Goal: Transaction & Acquisition: Purchase product/service

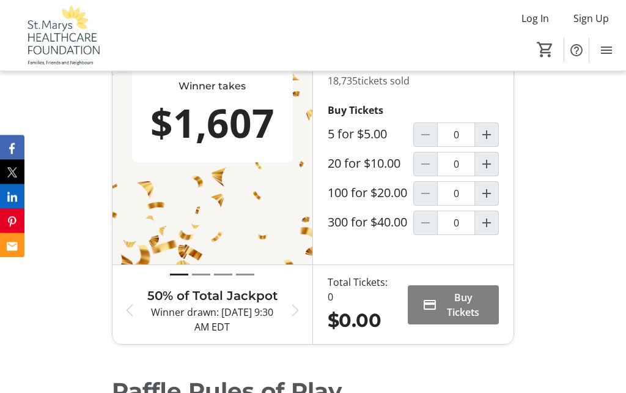
scroll to position [504, 0]
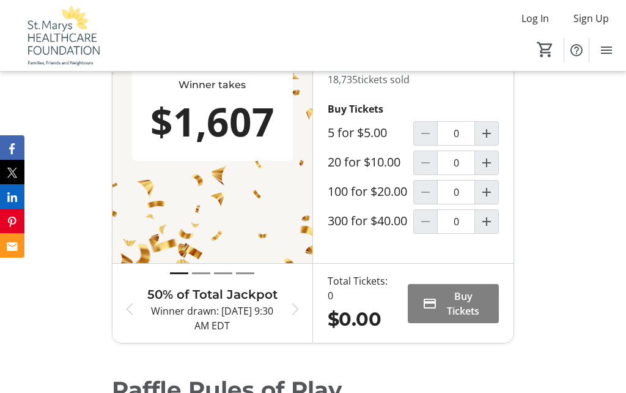
click at [488, 199] on mat-icon "Increment by one" at bounding box center [486, 192] width 15 height 15
type input "1"
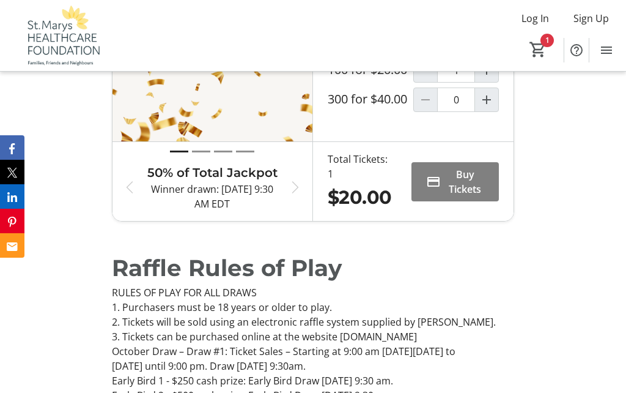
scroll to position [637, 0]
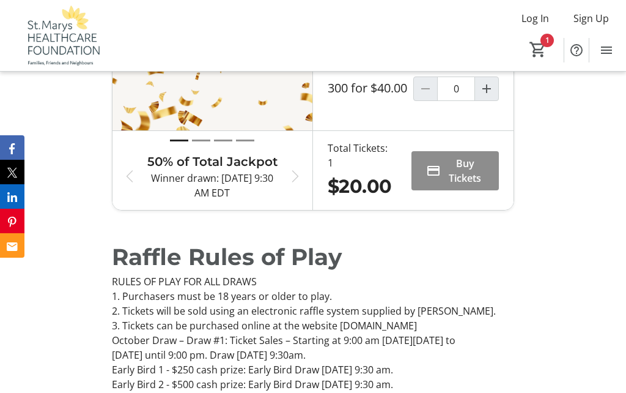
click at [459, 185] on span "Buy Tickets" at bounding box center [465, 170] width 39 height 29
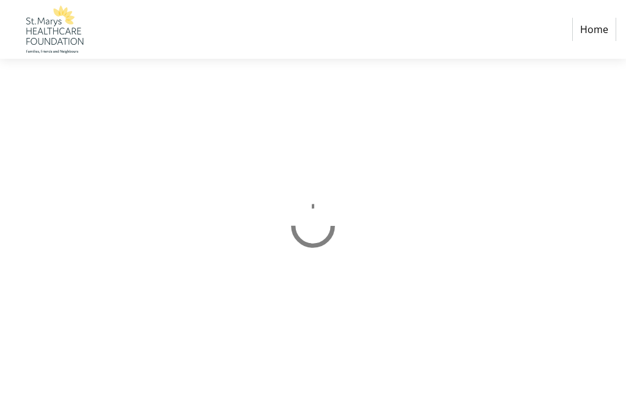
select select "CA"
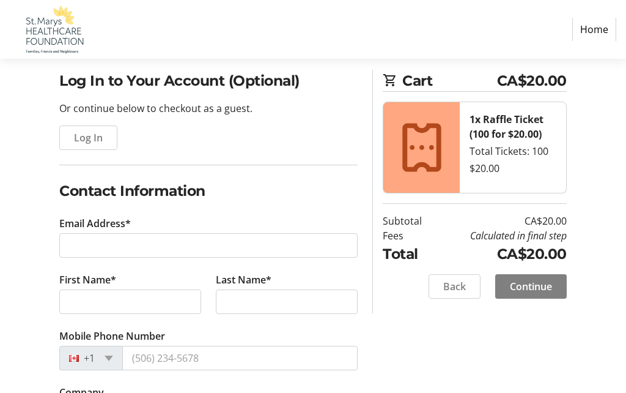
scroll to position [89, 0]
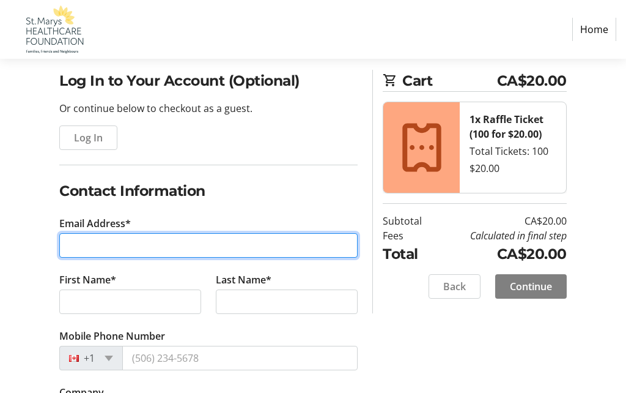
click at [79, 244] on input "Email Address*" at bounding box center [208, 245] width 298 height 24
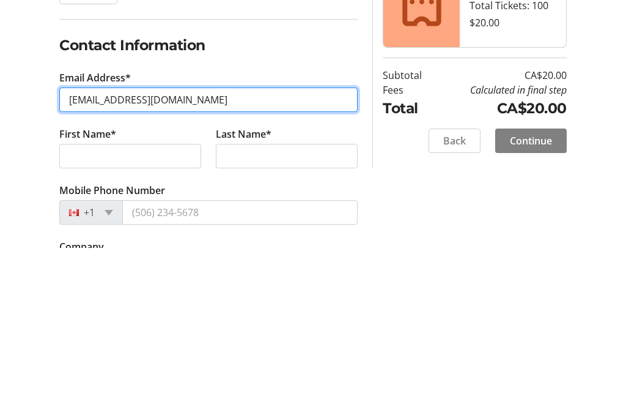
type input "[EMAIL_ADDRESS][DOMAIN_NAME]"
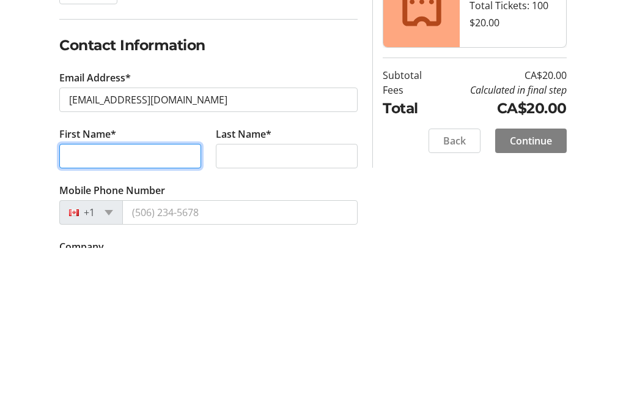
click at [76, 289] on input "First Name*" at bounding box center [130, 301] width 142 height 24
type input "[PERSON_NAME]"
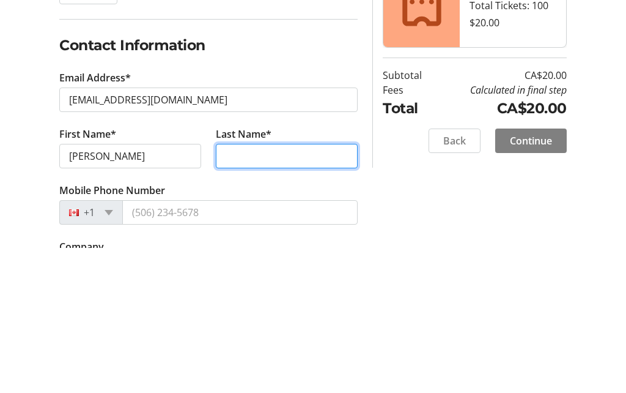
click at [230, 289] on input "Last Name*" at bounding box center [287, 301] width 142 height 24
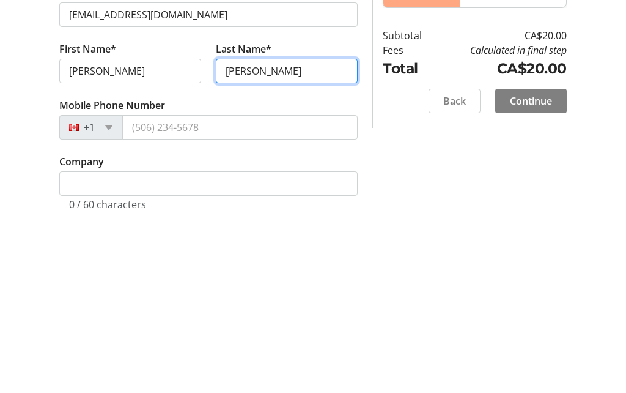
scroll to position [140, 0]
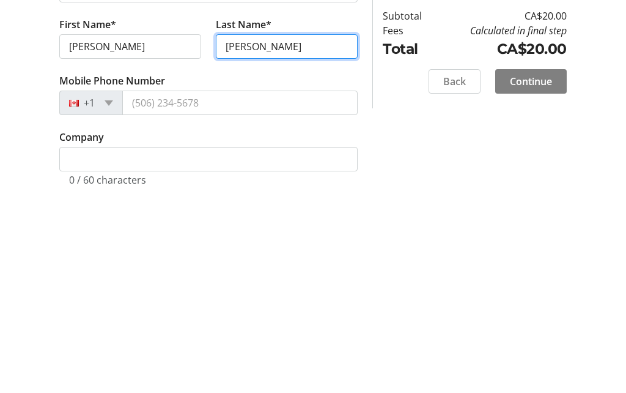
type input "[PERSON_NAME]"
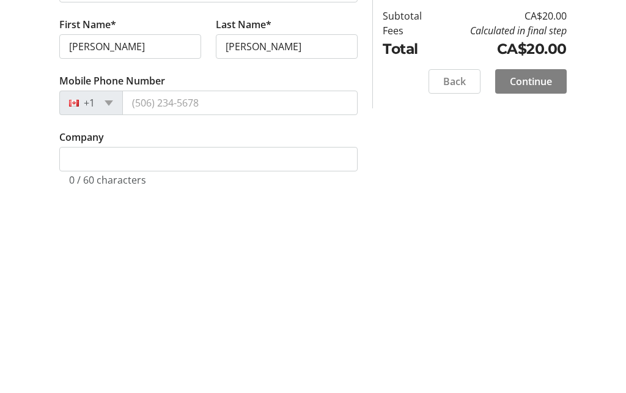
click at [111, 304] on span at bounding box center [109, 307] width 9 height 6
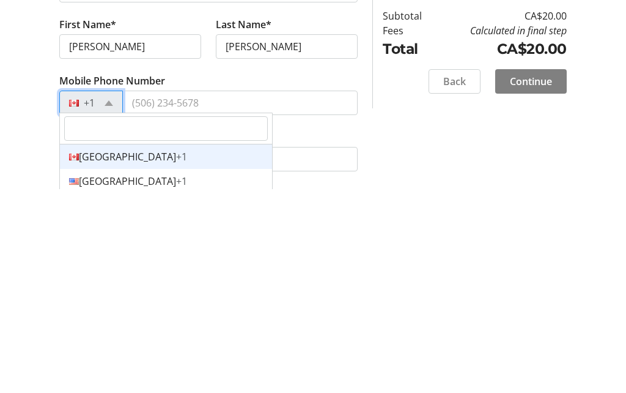
scroll to position [344, 0]
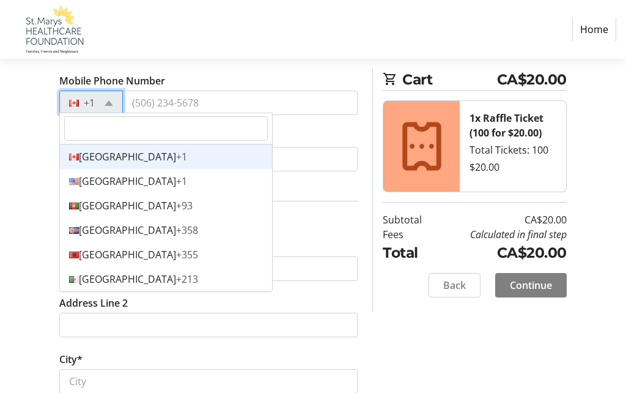
click at [205, 97] on input "Mobile Phone Number" at bounding box center [239, 102] width 235 height 24
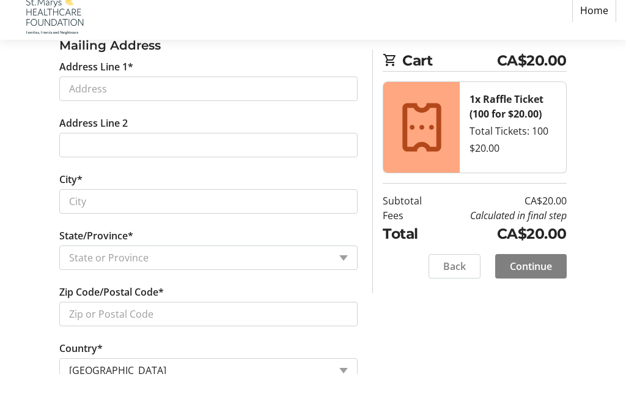
scroll to position [504, 0]
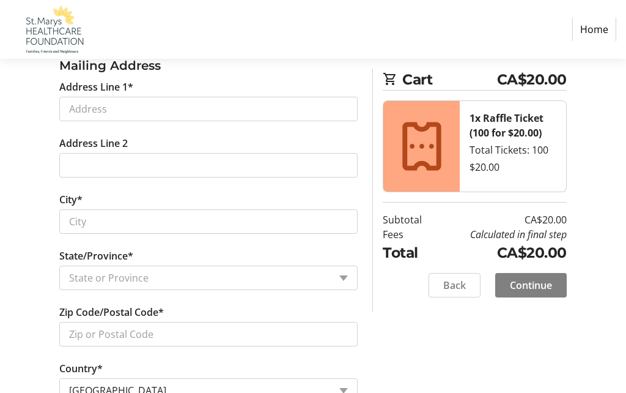
type input "(519) 703-1578"
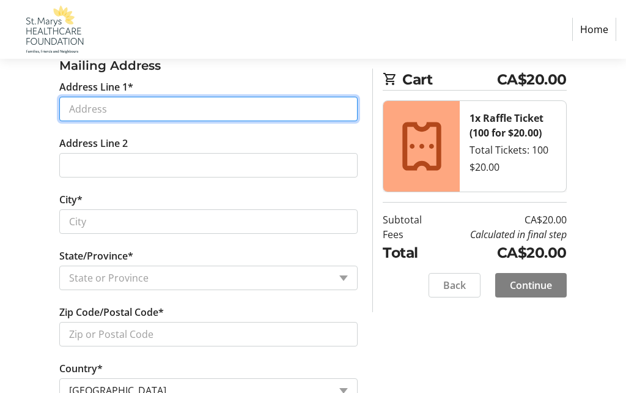
click at [79, 108] on input "Address Line 1*" at bounding box center [208, 109] width 298 height 24
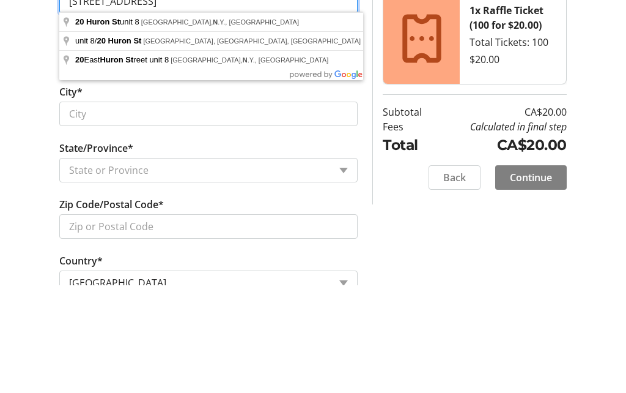
type input "20 Huron St. N unit 8"
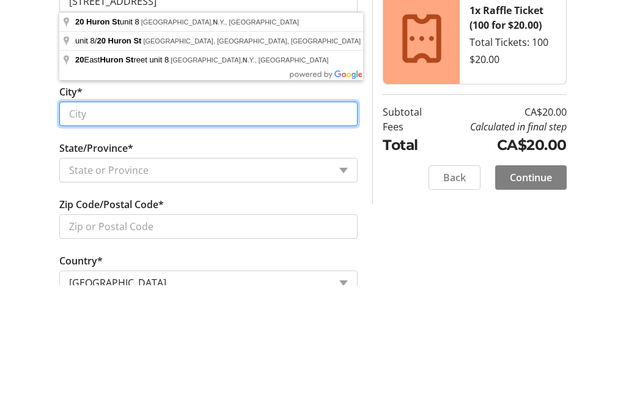
click at [76, 209] on input "City*" at bounding box center [208, 221] width 298 height 24
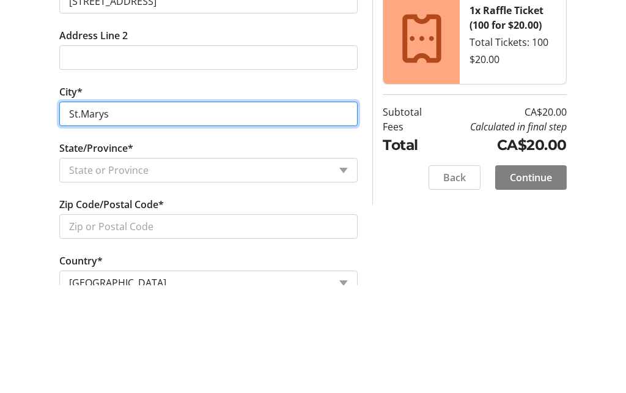
type input "St.Marys"
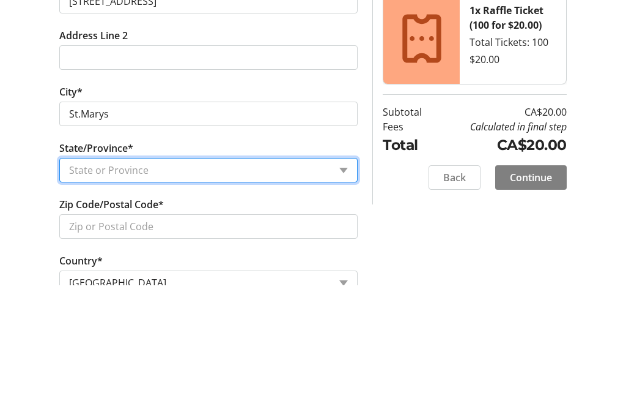
click at [347, 248] on tr-form-field "State/Province* State or Province State or Province Alberta British Columbia Ma…" at bounding box center [208, 276] width 298 height 56
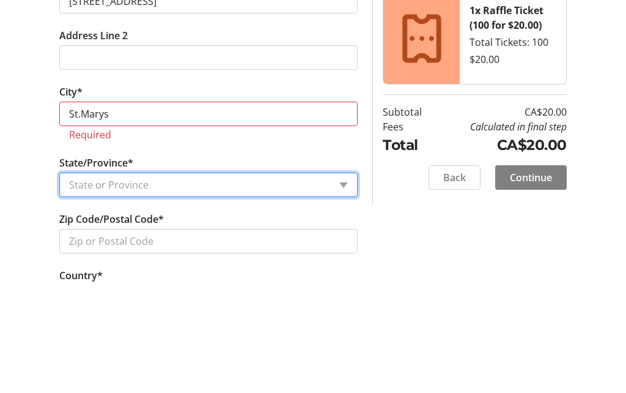
scroll to position [636, 0]
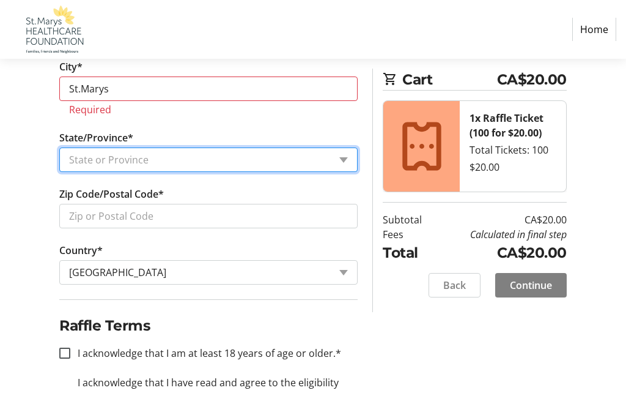
select select "ON"
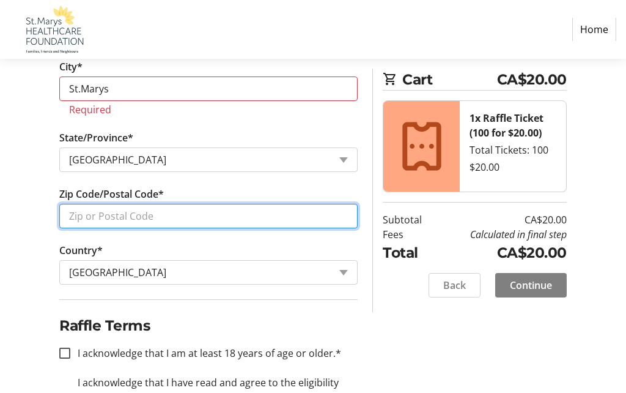
click at [77, 215] on input "Zip Code/Postal Code*" at bounding box center [208, 216] width 298 height 24
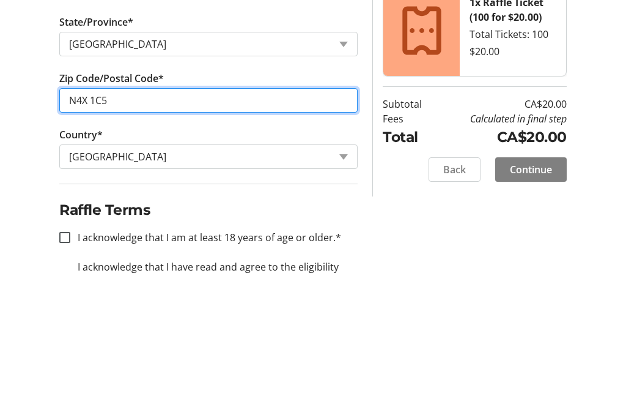
type input "N4X 1C5"
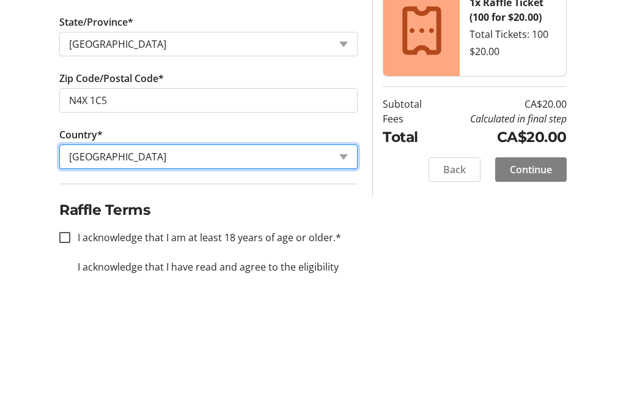
click at [344, 260] on select "Country Country Afghanistan Åland Islands Albania Algeria American Samoa Andorr…" at bounding box center [208, 272] width 298 height 24
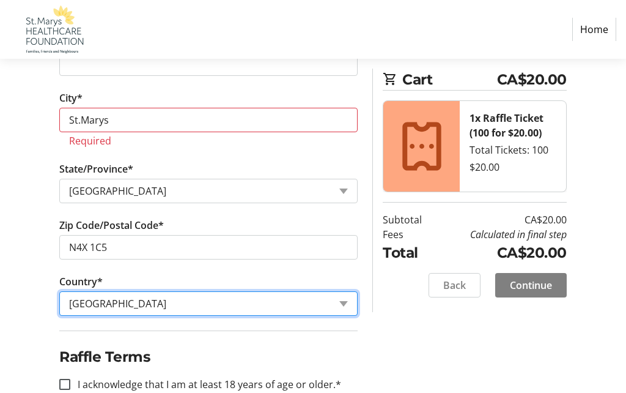
scroll to position [651, 0]
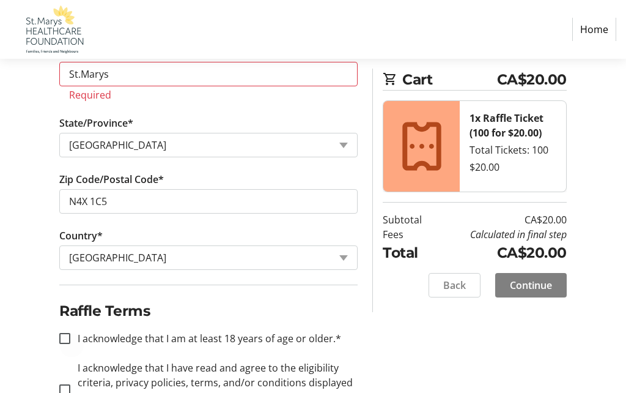
click at [58, 338] on div at bounding box center [64, 337] width 29 height 29
checkbox input "true"
click at [66, 386] on input "I acknowledge that I have read and agree to the eligibility criteria, privacy p…" at bounding box center [64, 389] width 11 height 11
checkbox input "true"
click at [533, 279] on span "Continue" at bounding box center [531, 285] width 42 height 15
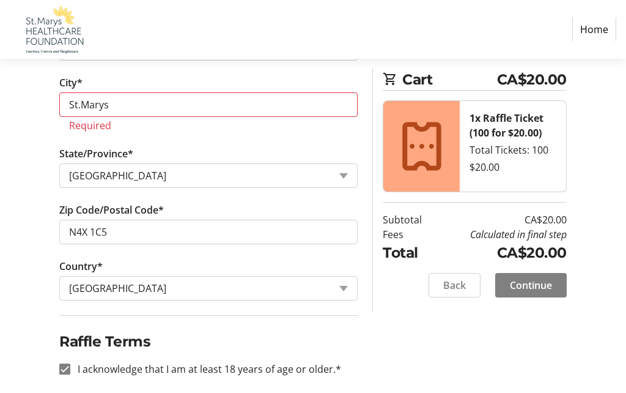
scroll to position [616, 0]
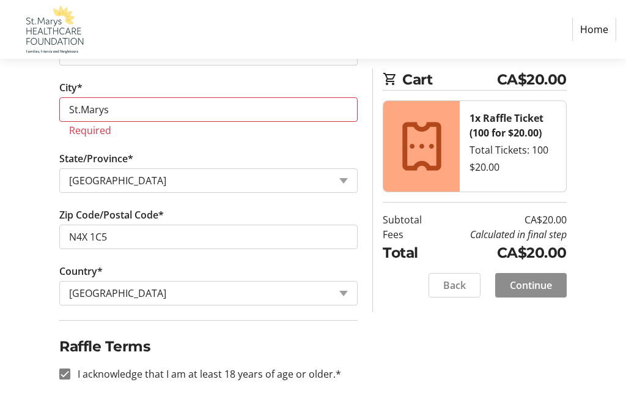
click at [525, 284] on span "Continue" at bounding box center [531, 285] width 42 height 15
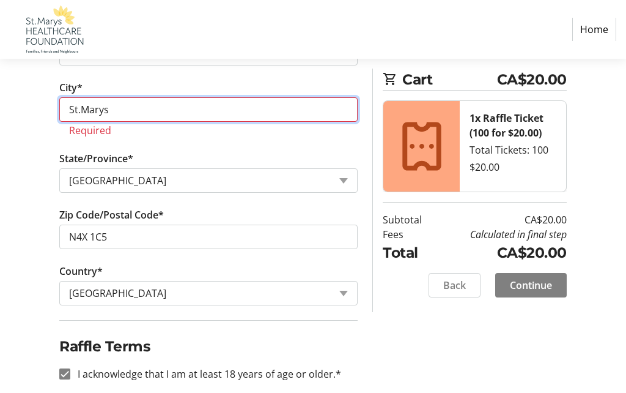
click at [108, 110] on input "St.Marys" at bounding box center [208, 109] width 298 height 24
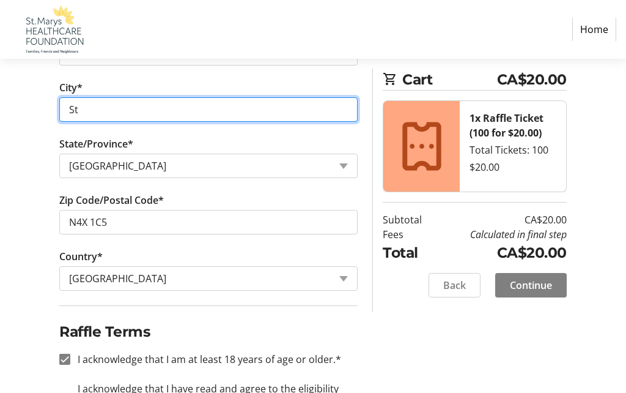
type input "S"
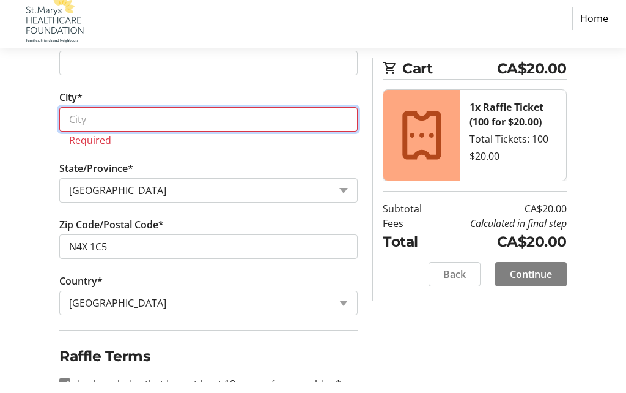
scroll to position [596, 0]
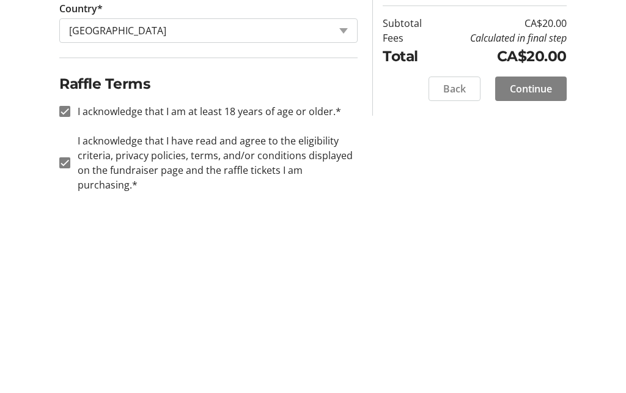
click at [529, 278] on span "Continue" at bounding box center [531, 285] width 42 height 15
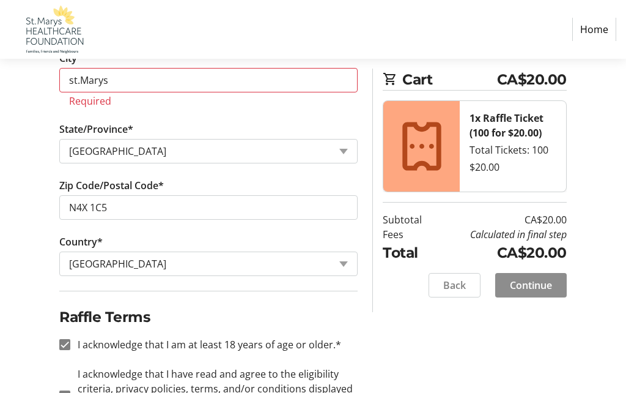
scroll to position [616, 0]
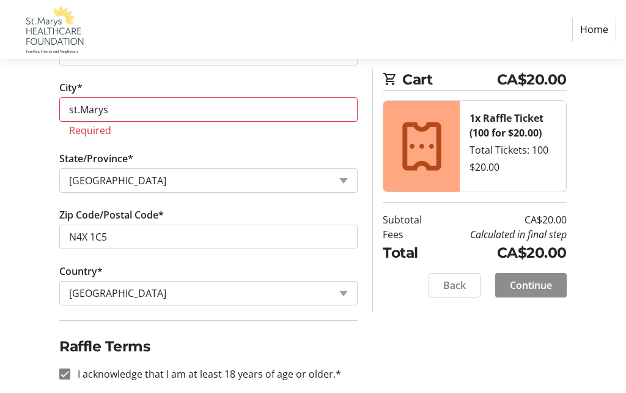
click at [531, 284] on span "Continue" at bounding box center [531, 285] width 42 height 15
click at [455, 284] on span "Back" at bounding box center [454, 285] width 23 height 15
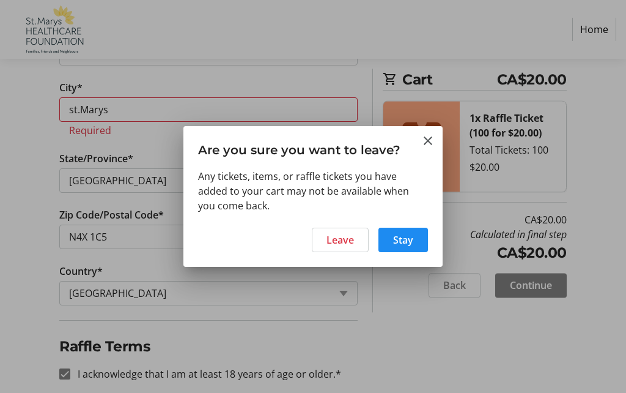
click at [407, 241] on span "Stay" at bounding box center [403, 239] width 20 height 15
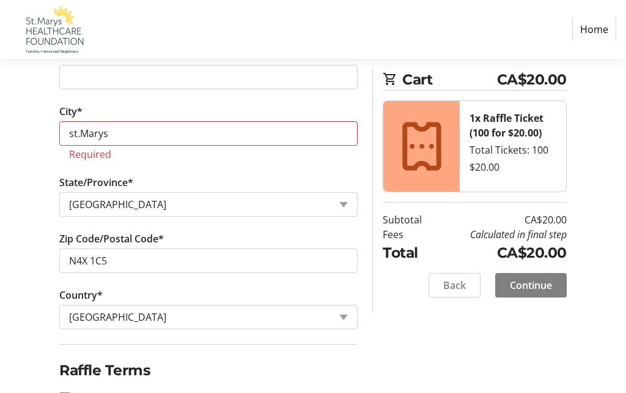
scroll to position [591, 0]
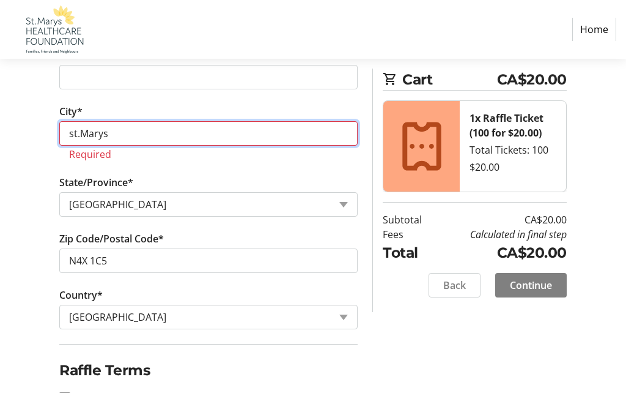
click at [78, 131] on input "st.Marys" at bounding box center [208, 134] width 298 height 24
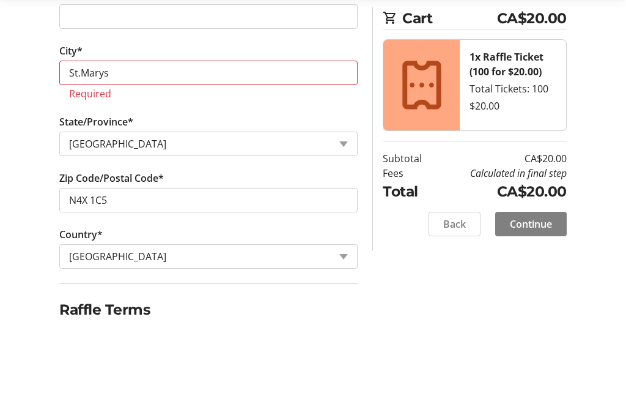
click at [281, 105] on tr-form-field "City* St.Marys Required" at bounding box center [208, 140] width 313 height 71
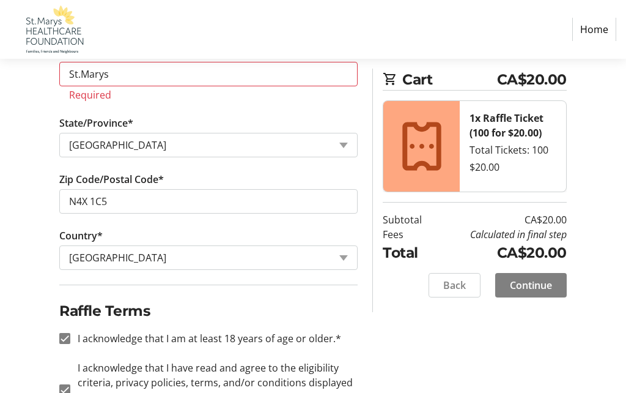
click at [528, 284] on span "Continue" at bounding box center [531, 285] width 42 height 15
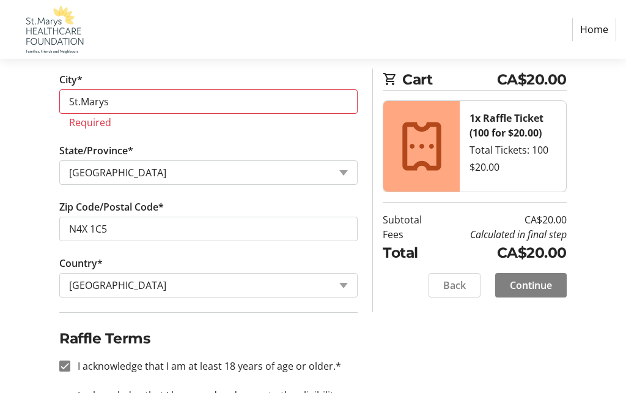
scroll to position [616, 0]
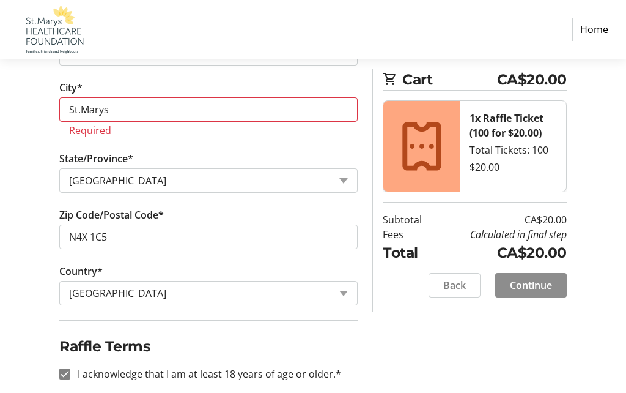
click at [526, 282] on span "Continue" at bounding box center [531, 285] width 42 height 15
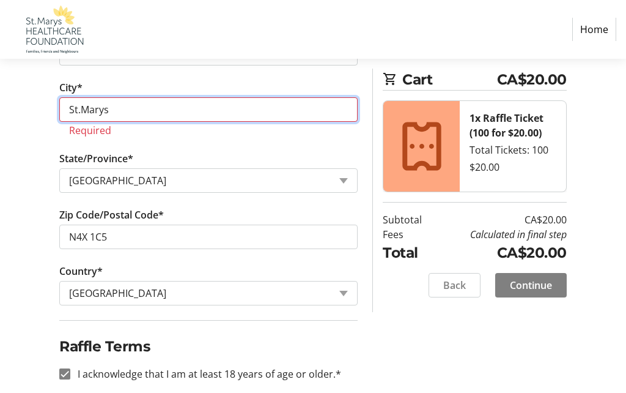
click at [118, 108] on input "St.Marys" at bounding box center [208, 109] width 298 height 24
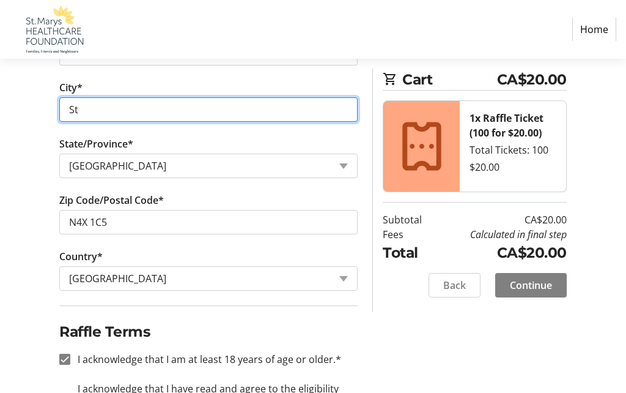
type input "S"
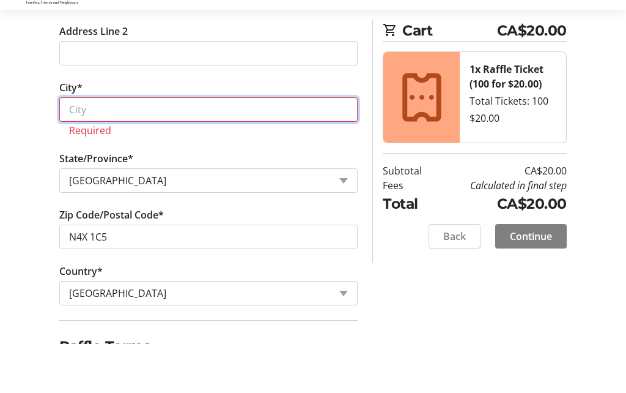
scroll to position [563, 0]
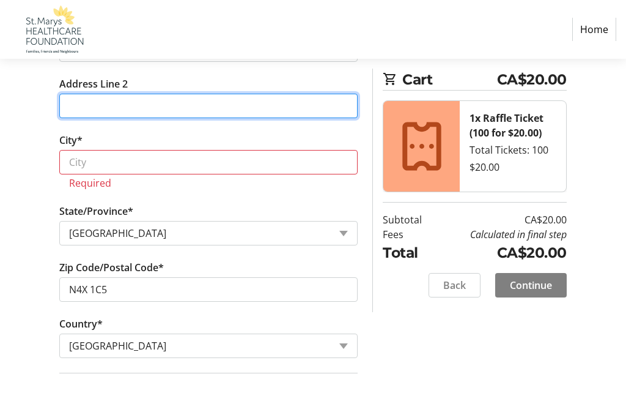
click at [75, 102] on input "Address Line 2" at bounding box center [208, 106] width 298 height 24
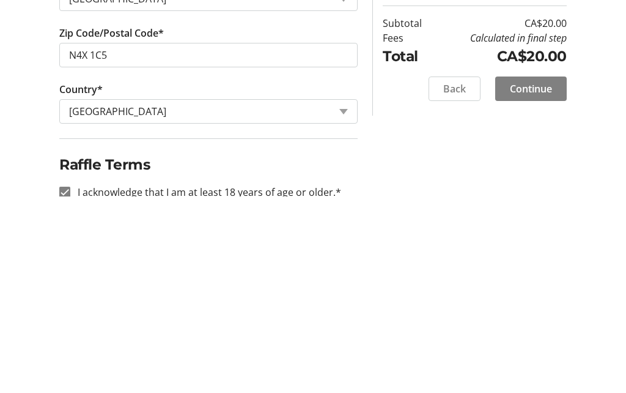
click at [526, 278] on span "Continue" at bounding box center [531, 285] width 42 height 15
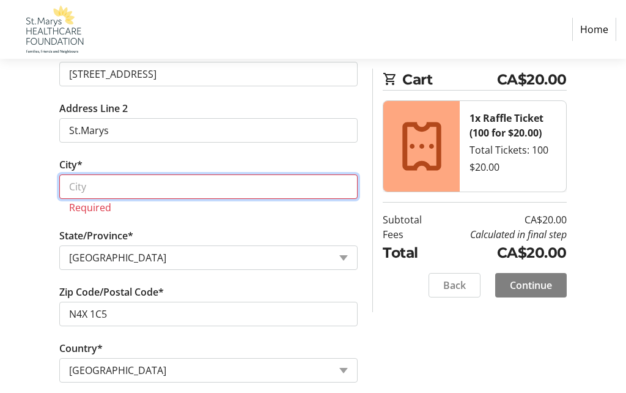
scroll to position [538, 0]
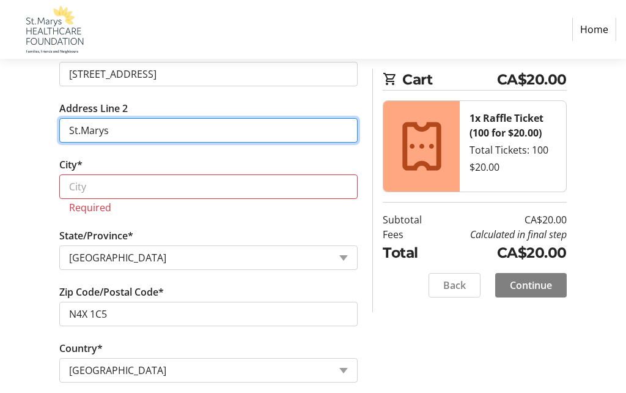
click at [119, 130] on input "St.Marys" at bounding box center [208, 131] width 298 height 24
type input "S"
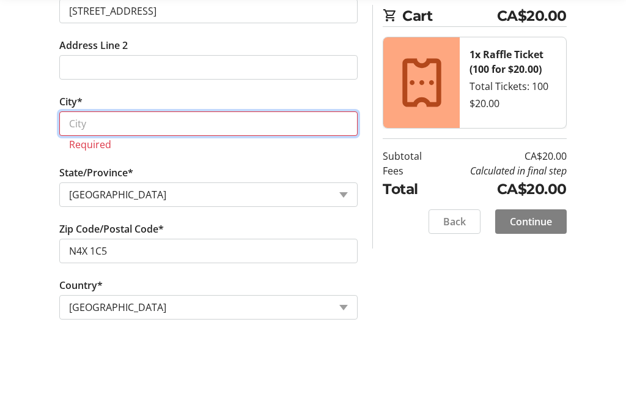
click at [87, 175] on input "City*" at bounding box center [208, 187] width 298 height 24
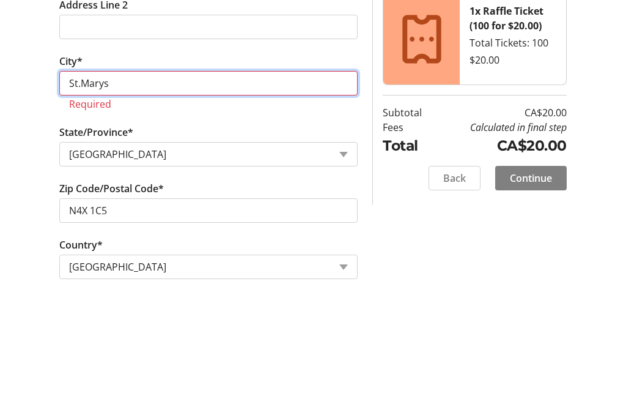
type input "St.Marys"
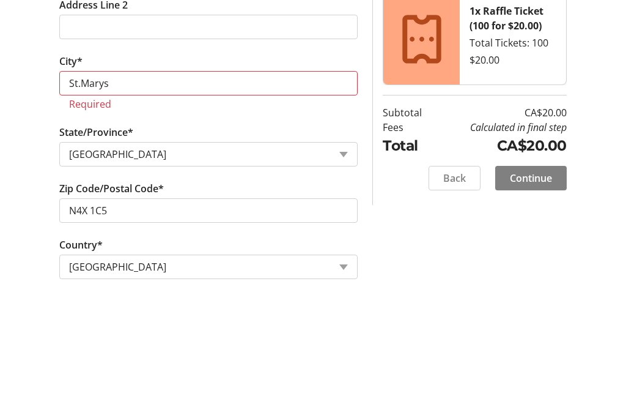
click at [526, 278] on span "Continue" at bounding box center [531, 285] width 42 height 15
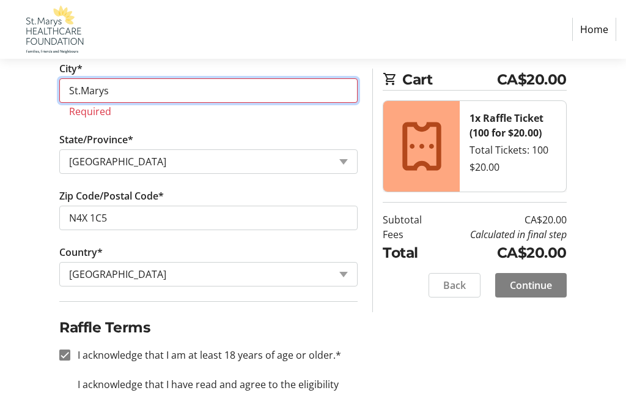
scroll to position [651, 0]
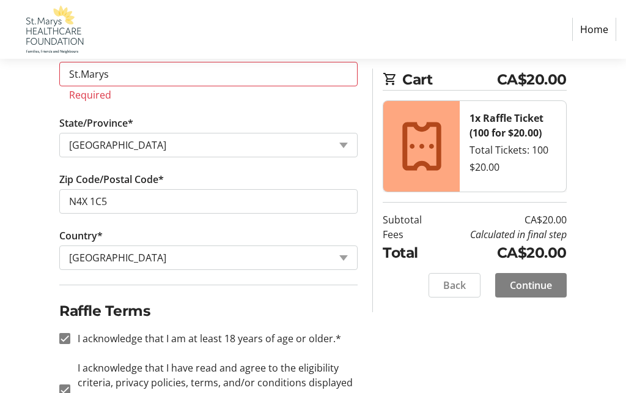
click at [418, 156] on icon at bounding box center [422, 146] width 59 height 59
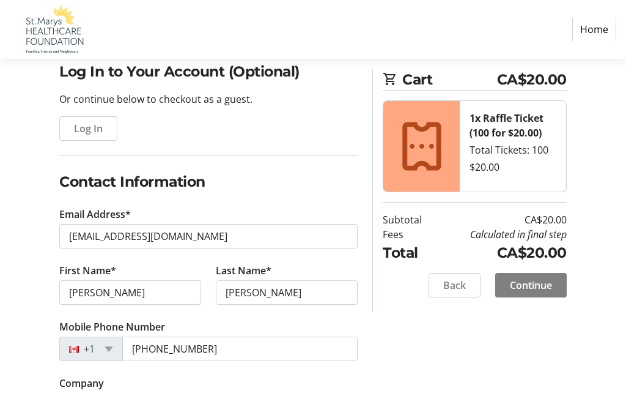
scroll to position [97, 0]
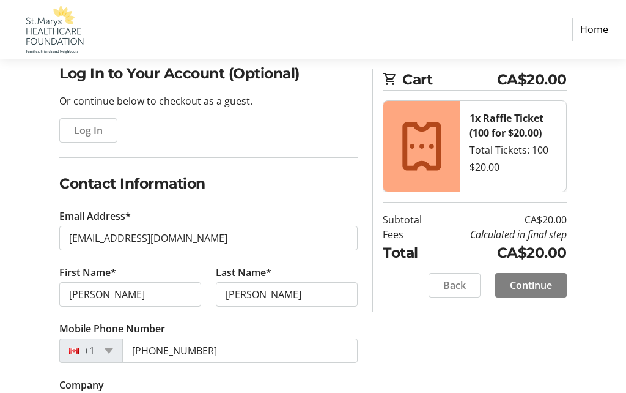
click at [92, 128] on span "Log In" at bounding box center [88, 130] width 29 height 15
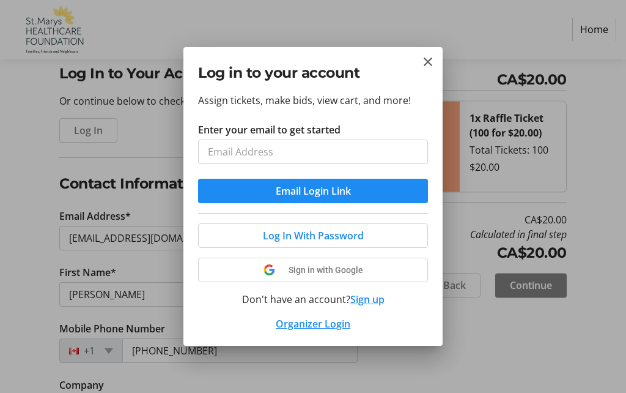
click at [424, 57] on mat-icon "Close" at bounding box center [428, 61] width 15 height 15
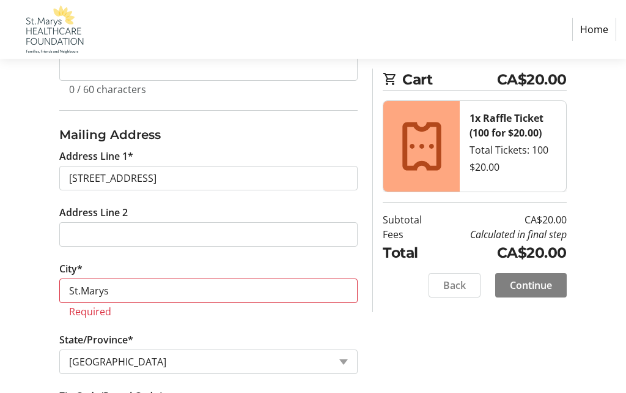
scroll to position [434, 0]
click at [452, 282] on span "Back" at bounding box center [454, 285] width 23 height 15
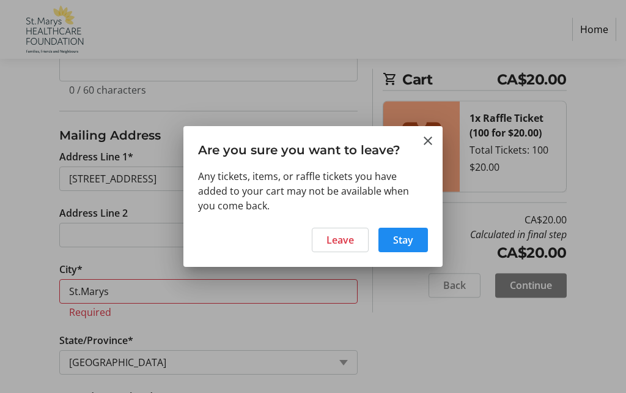
click at [342, 240] on span "Leave" at bounding box center [340, 239] width 28 height 15
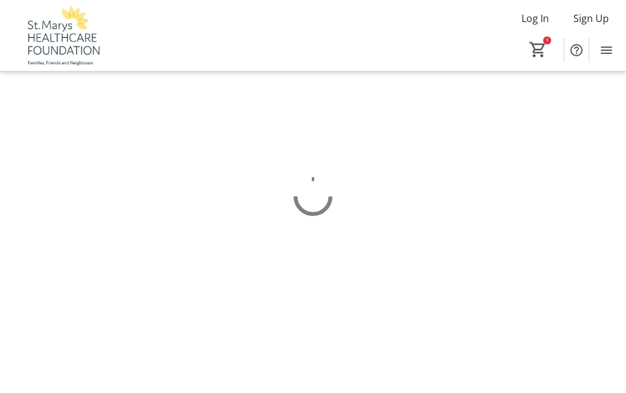
scroll to position [53, 0]
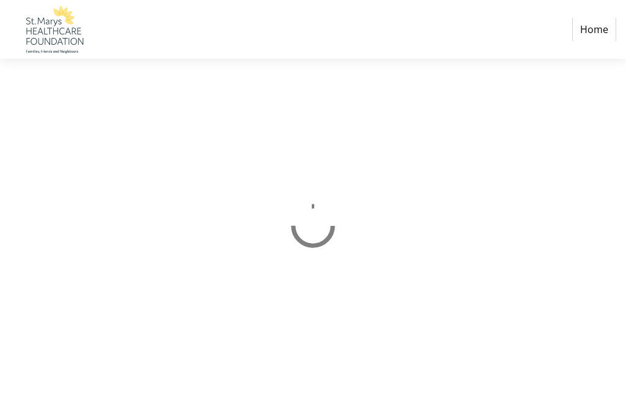
select select "CA"
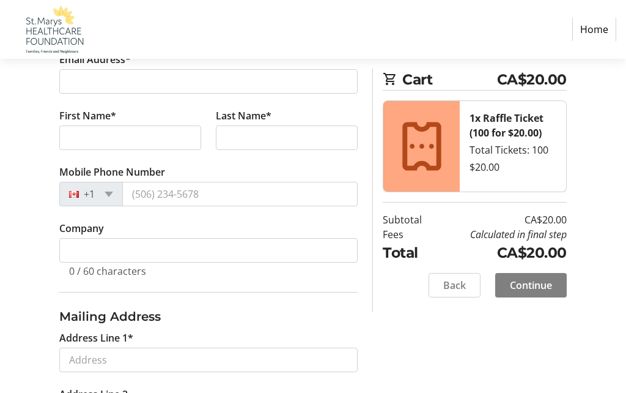
scroll to position [254, 0]
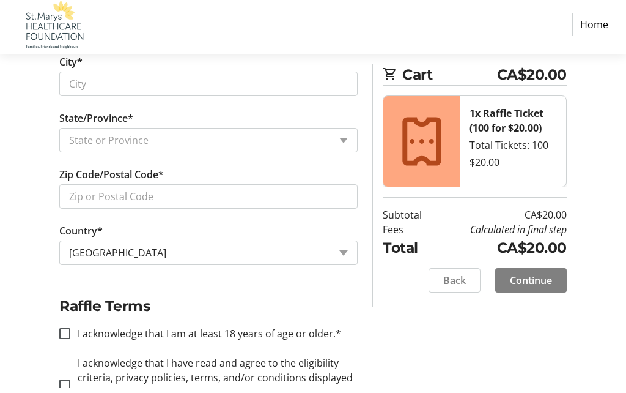
scroll to position [642, 0]
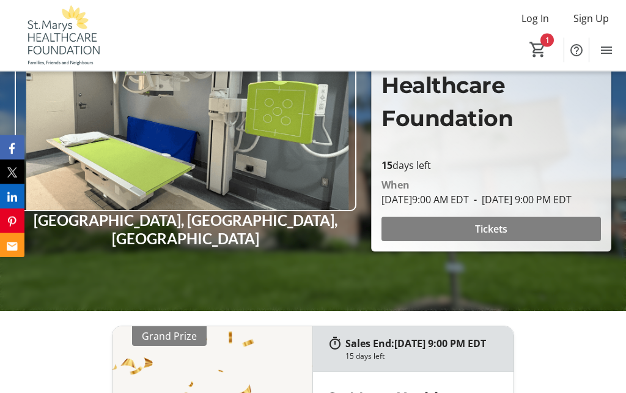
scroll to position [144, 0]
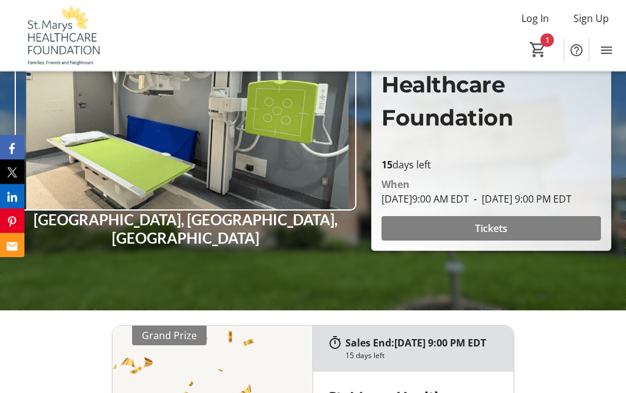
click at [494, 236] on span "Tickets" at bounding box center [491, 228] width 32 height 15
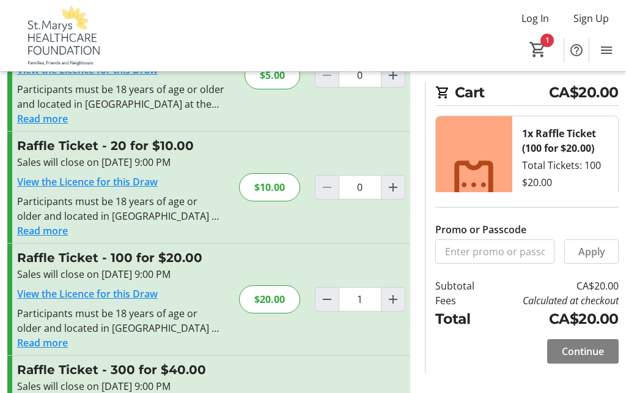
scroll to position [115, 0]
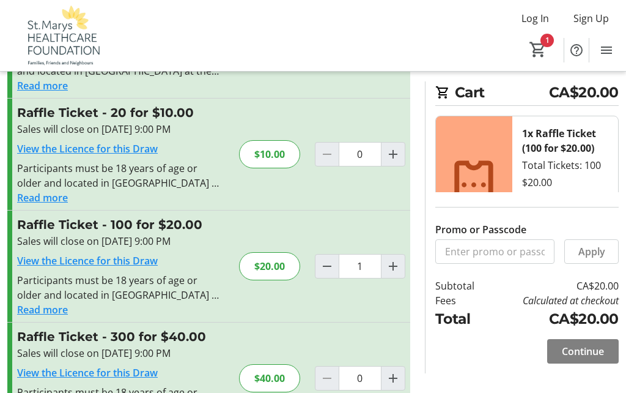
click at [556, 230] on span "Remove" at bounding box center [556, 231] width 38 height 15
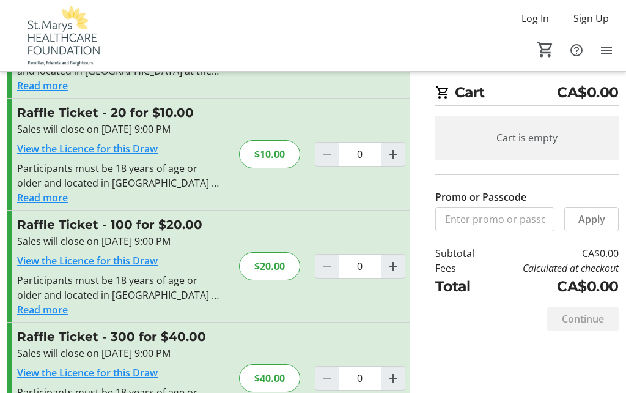
click at [395, 265] on mat-icon "Increment by one" at bounding box center [393, 266] width 15 height 15
type input "1"
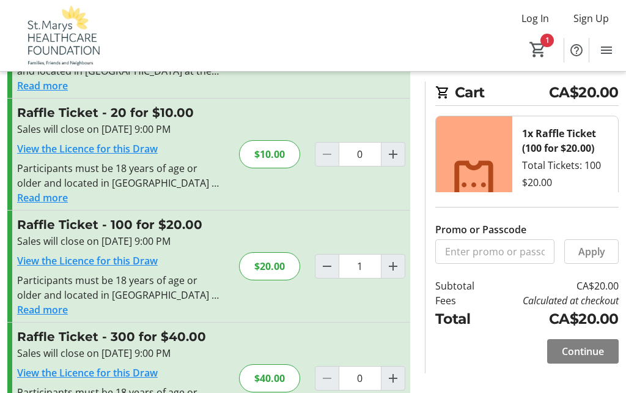
click at [581, 358] on span "Continue" at bounding box center [583, 351] width 42 height 15
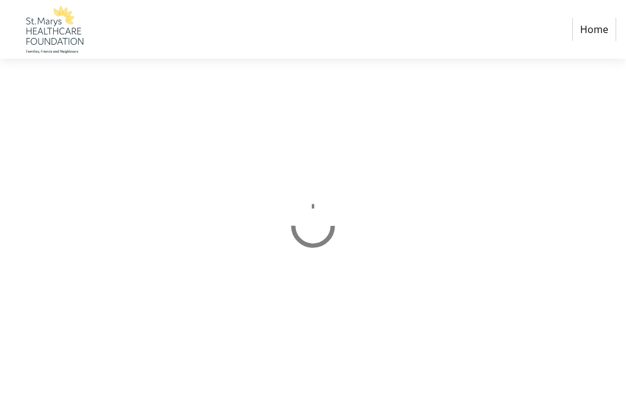
select select "CA"
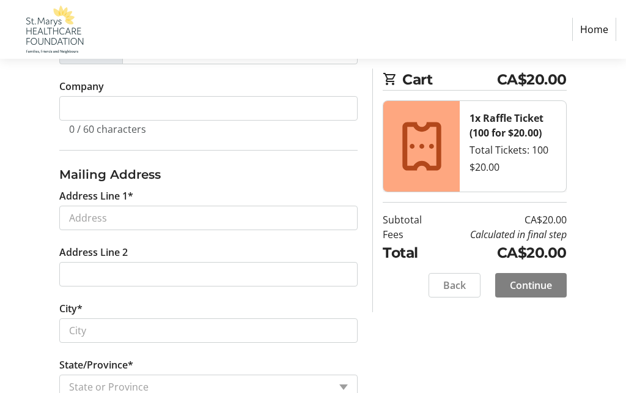
scroll to position [396, 0]
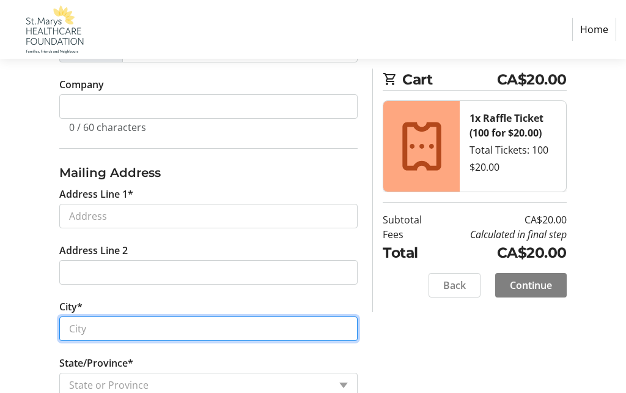
click at [78, 327] on input "City*" at bounding box center [208, 329] width 298 height 24
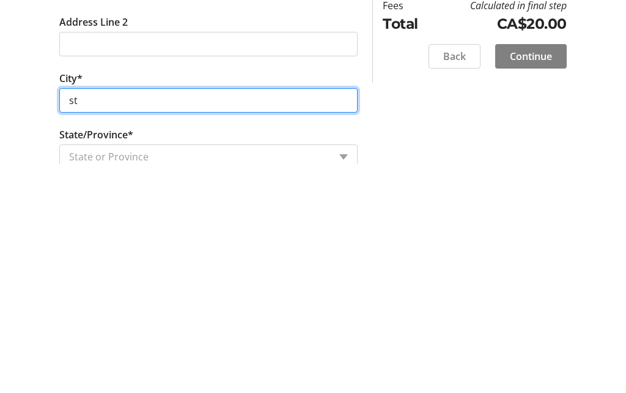
type input "s"
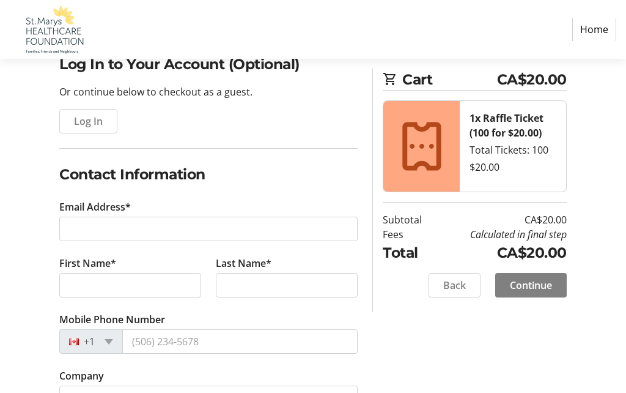
scroll to position [114, 0]
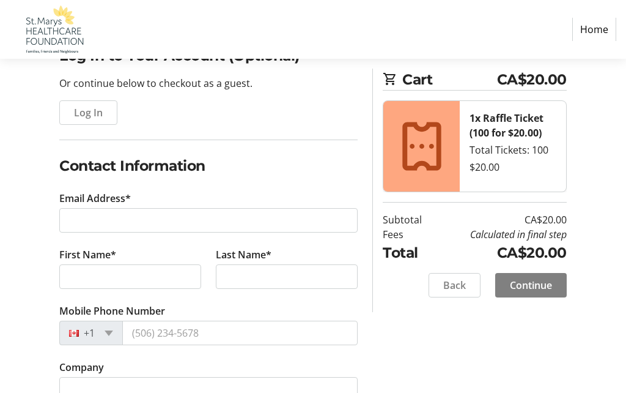
type input "St.Marys"
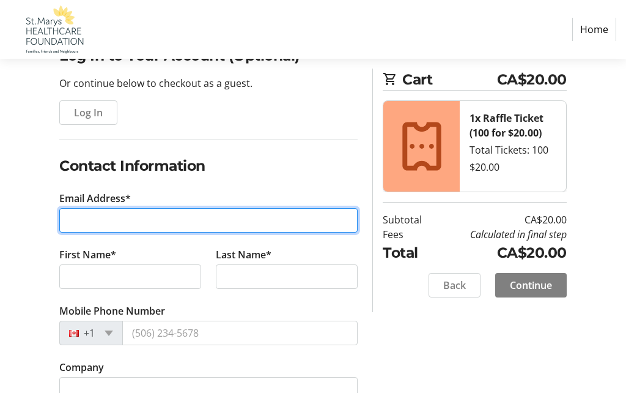
click at [81, 216] on input "Email Address*" at bounding box center [208, 220] width 298 height 24
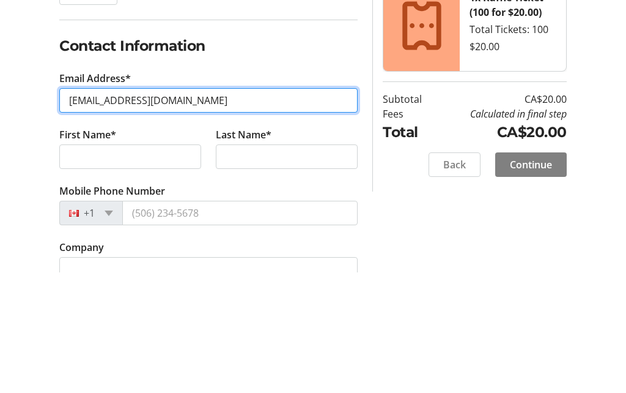
type input "[EMAIL_ADDRESS][DOMAIN_NAME]"
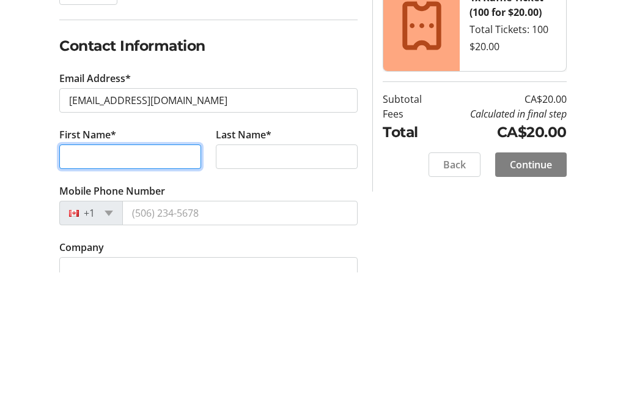
click at [77, 265] on input "First Name*" at bounding box center [130, 277] width 142 height 24
type input "[PERSON_NAME]"
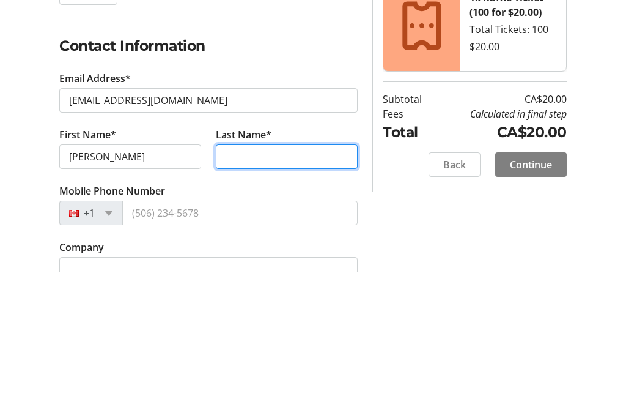
click at [226, 265] on input "Last Name*" at bounding box center [287, 277] width 142 height 24
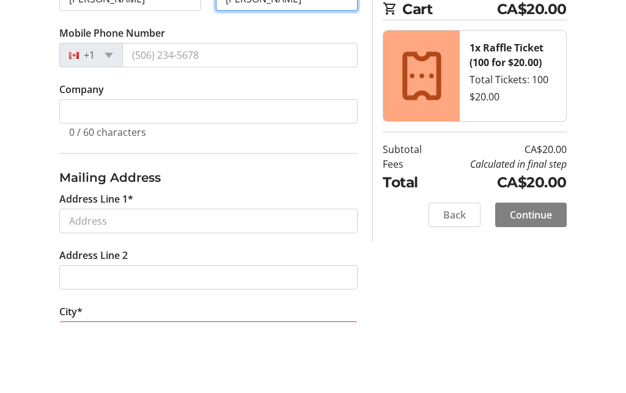
scroll to position [322, 0]
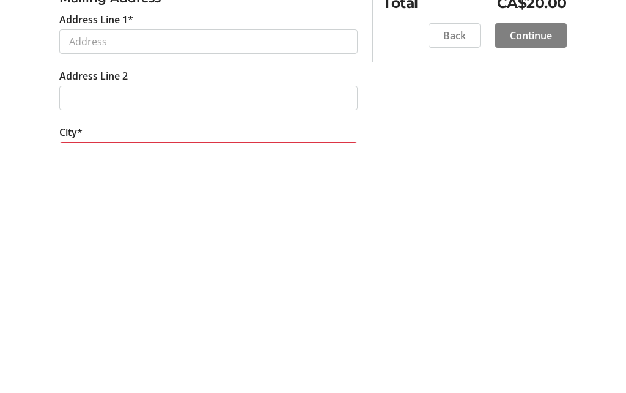
type input "[PERSON_NAME]"
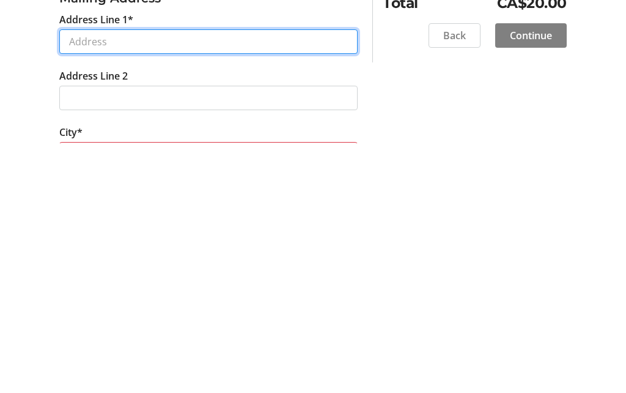
click at [70, 279] on input "Address Line 1*" at bounding box center [208, 291] width 298 height 24
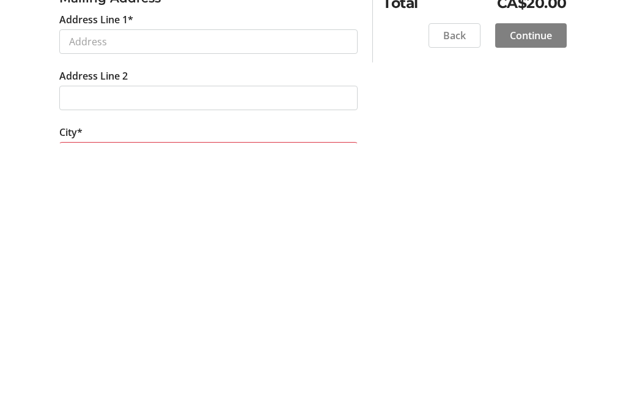
scroll to position [571, 0]
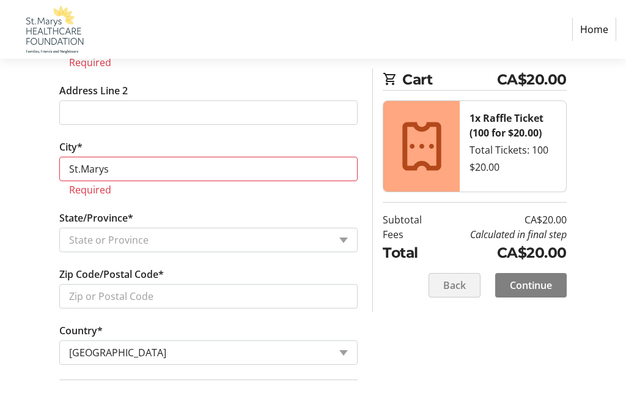
click at [457, 289] on span "Back" at bounding box center [454, 285] width 23 height 15
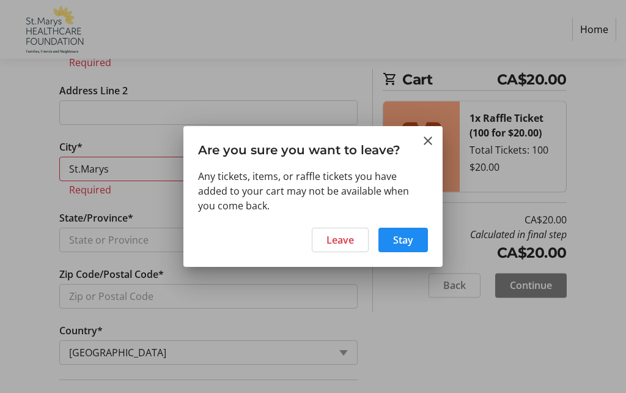
click at [339, 246] on span "Leave" at bounding box center [340, 239] width 28 height 15
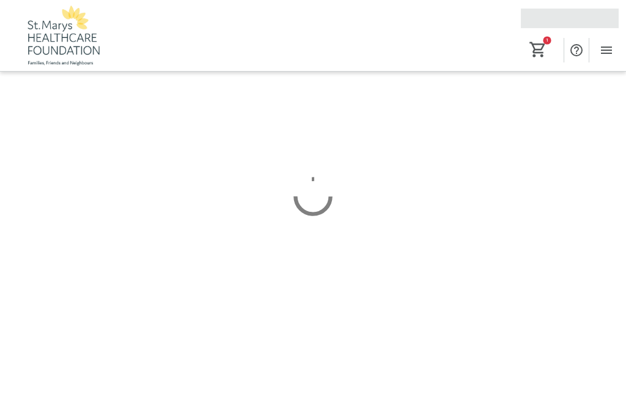
scroll to position [53, 0]
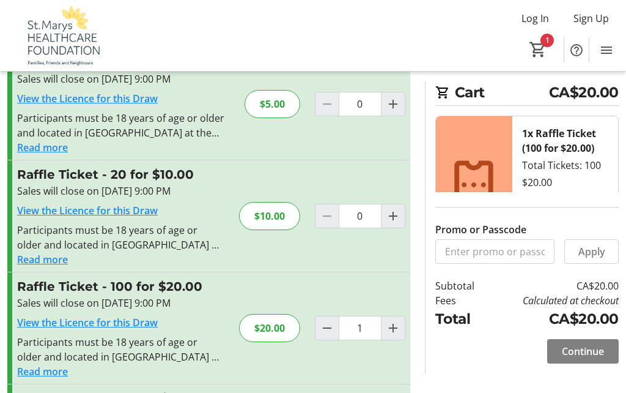
click at [561, 231] on span "Remove" at bounding box center [556, 231] width 38 height 15
type input "0"
